Goal: Task Accomplishment & Management: Manage account settings

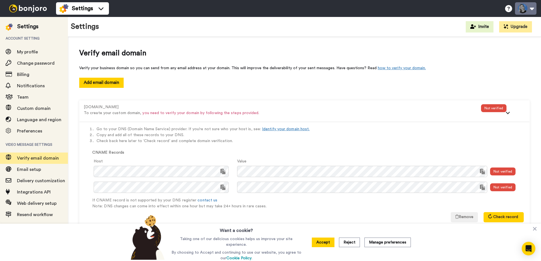
click at [523, 9] on button at bounding box center [526, 8] width 22 height 12
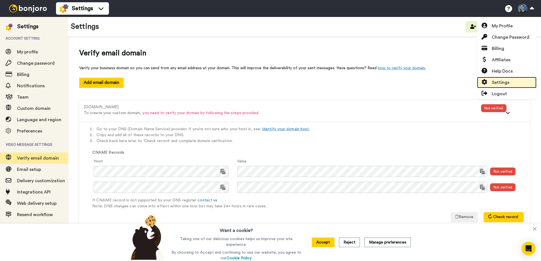
click at [507, 82] on span "Settings" at bounding box center [501, 82] width 18 height 7
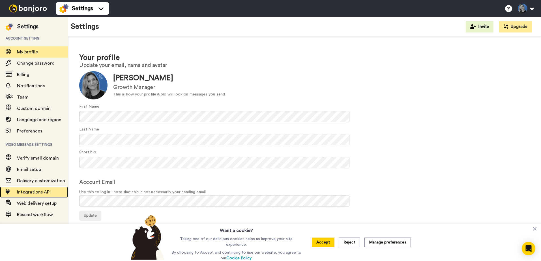
click at [34, 193] on span "Integrations API" at bounding box center [34, 192] width 34 height 5
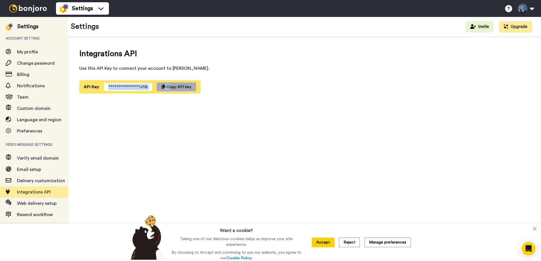
drag, startPoint x: 108, startPoint y: 86, endPoint x: 163, endPoint y: 87, distance: 54.9
click at [163, 87] on div "**********" at bounding box center [139, 86] width 121 height 13
copy div "**********"
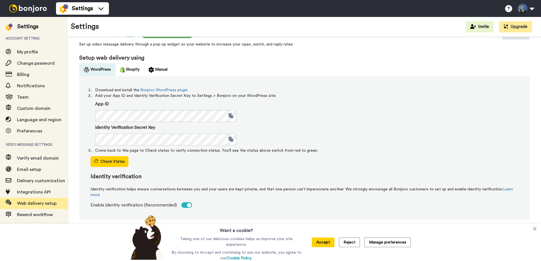
scroll to position [28, 0]
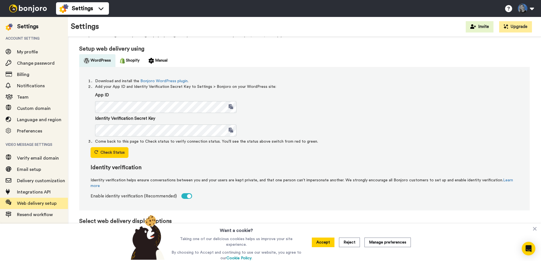
click at [75, 107] on div "Web delivery Your script is sending data Set up video message delivery through …" at bounding box center [304, 197] width 473 height 378
drag, startPoint x: 341, startPoint y: 124, endPoint x: 326, endPoint y: 124, distance: 15.3
click at [340, 124] on div "Identity Verification Secret Key" at bounding box center [306, 125] width 423 height 21
click at [230, 106] on span at bounding box center [231, 106] width 5 height 5
click at [231, 129] on span at bounding box center [231, 130] width 5 height 5
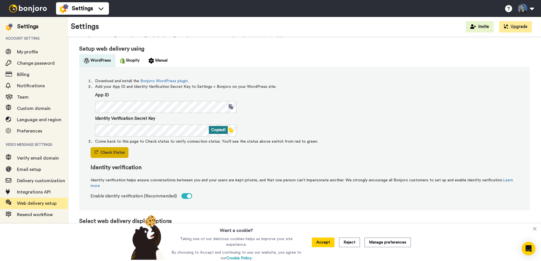
click at [118, 151] on button "Check Status" at bounding box center [110, 152] width 38 height 11
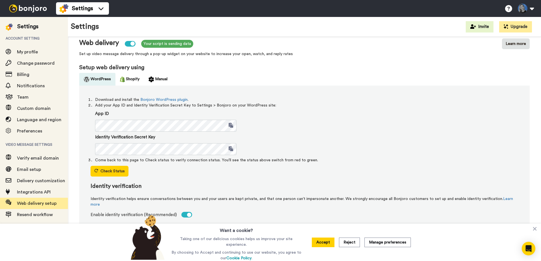
scroll to position [0, 0]
